Goal: Check status: Check status

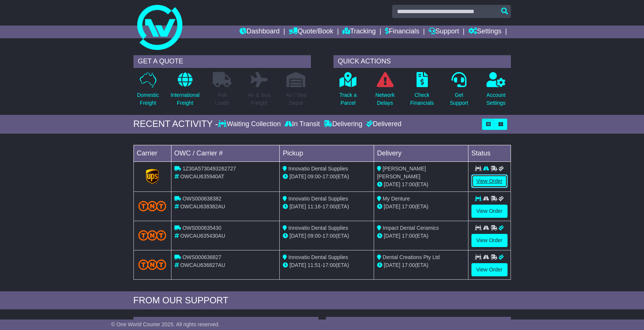
click at [493, 180] on link "View Order" at bounding box center [489, 181] width 36 height 13
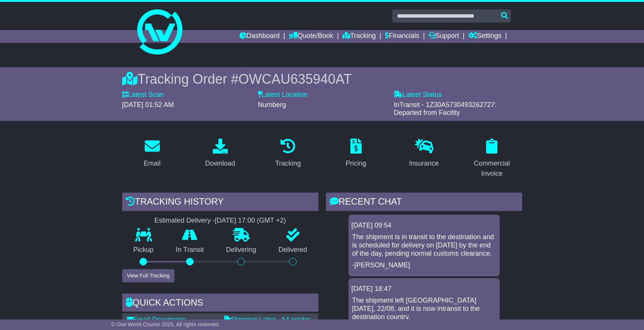
scroll to position [77, 0]
